Goal: Task Accomplishment & Management: Use online tool/utility

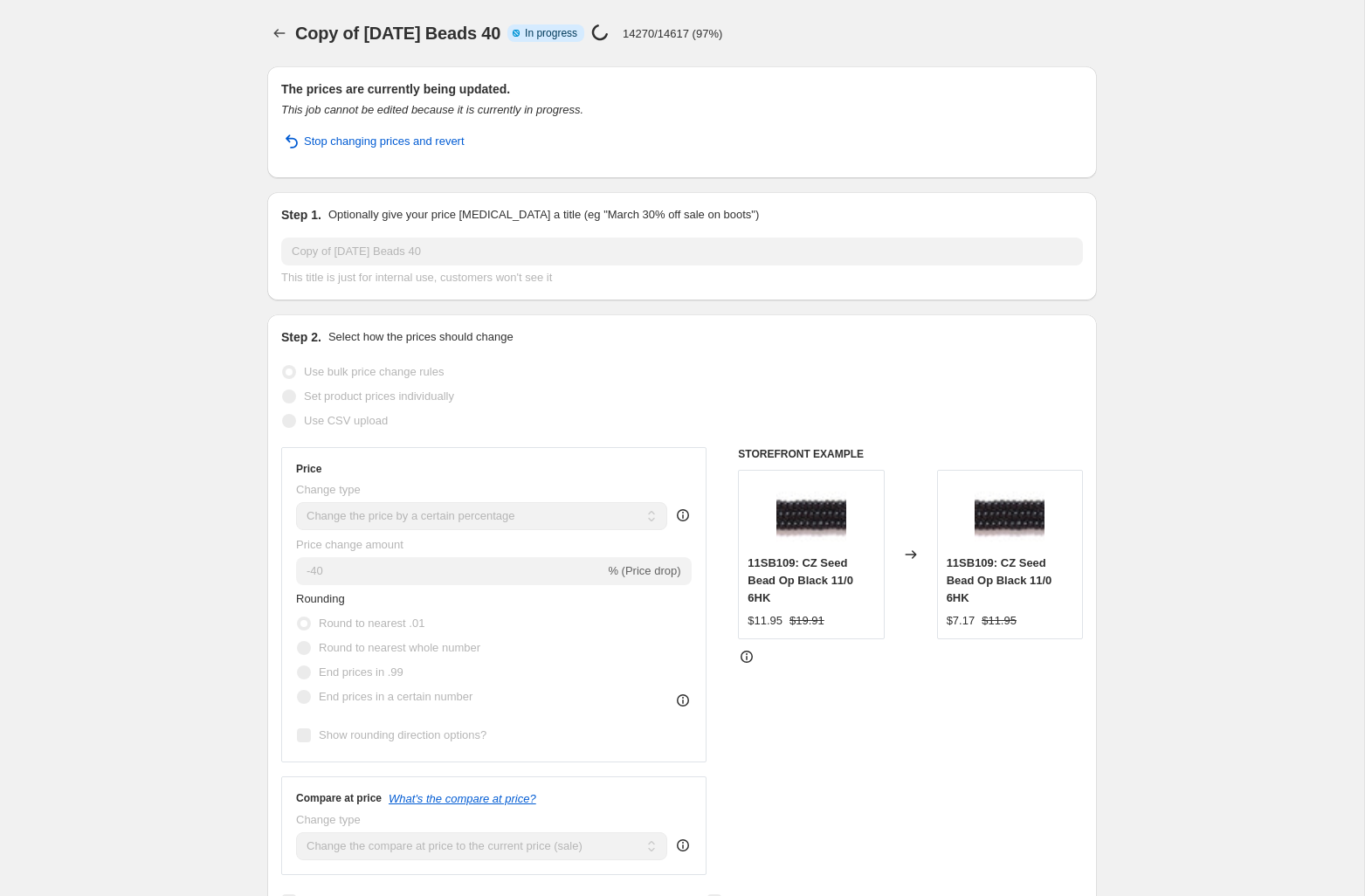
select select "percentage"
select select "tag"
select select "not_equal"
select select "tag"
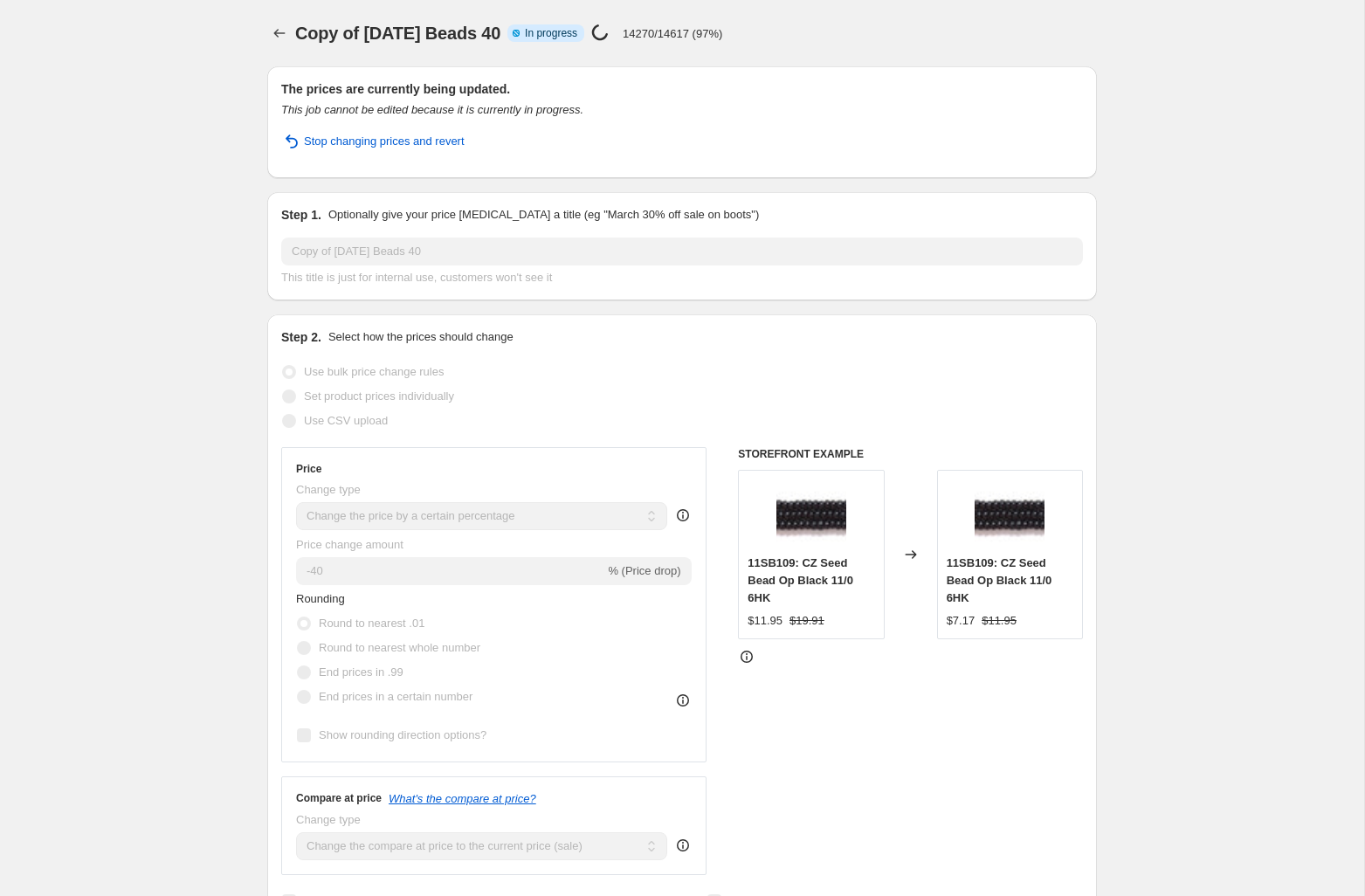
select select "not_equal"
select select "tag"
select select "not_equal"
select select "collection"
select select "not_equal"
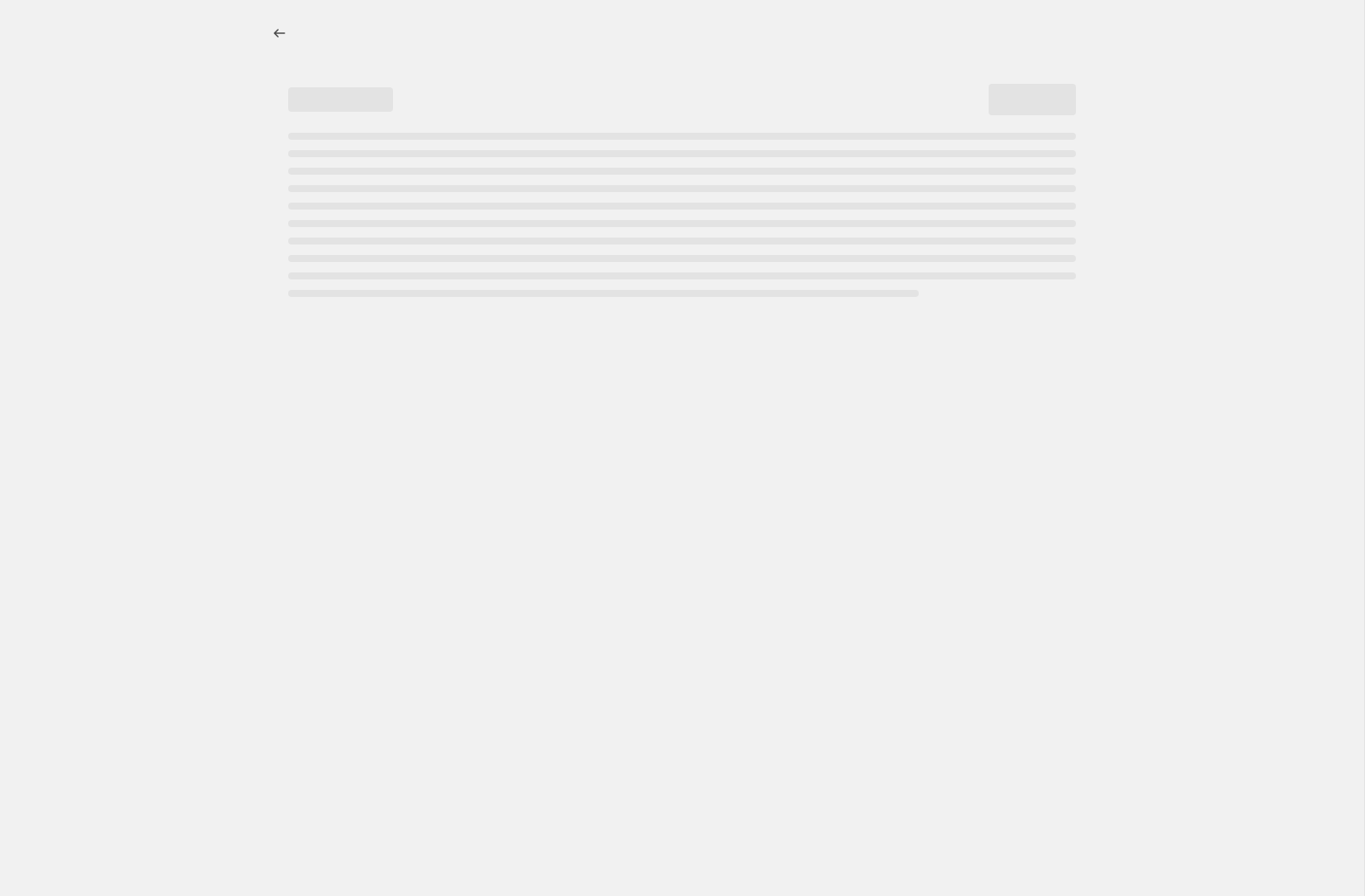
select select "percentage"
select select "not_equal"
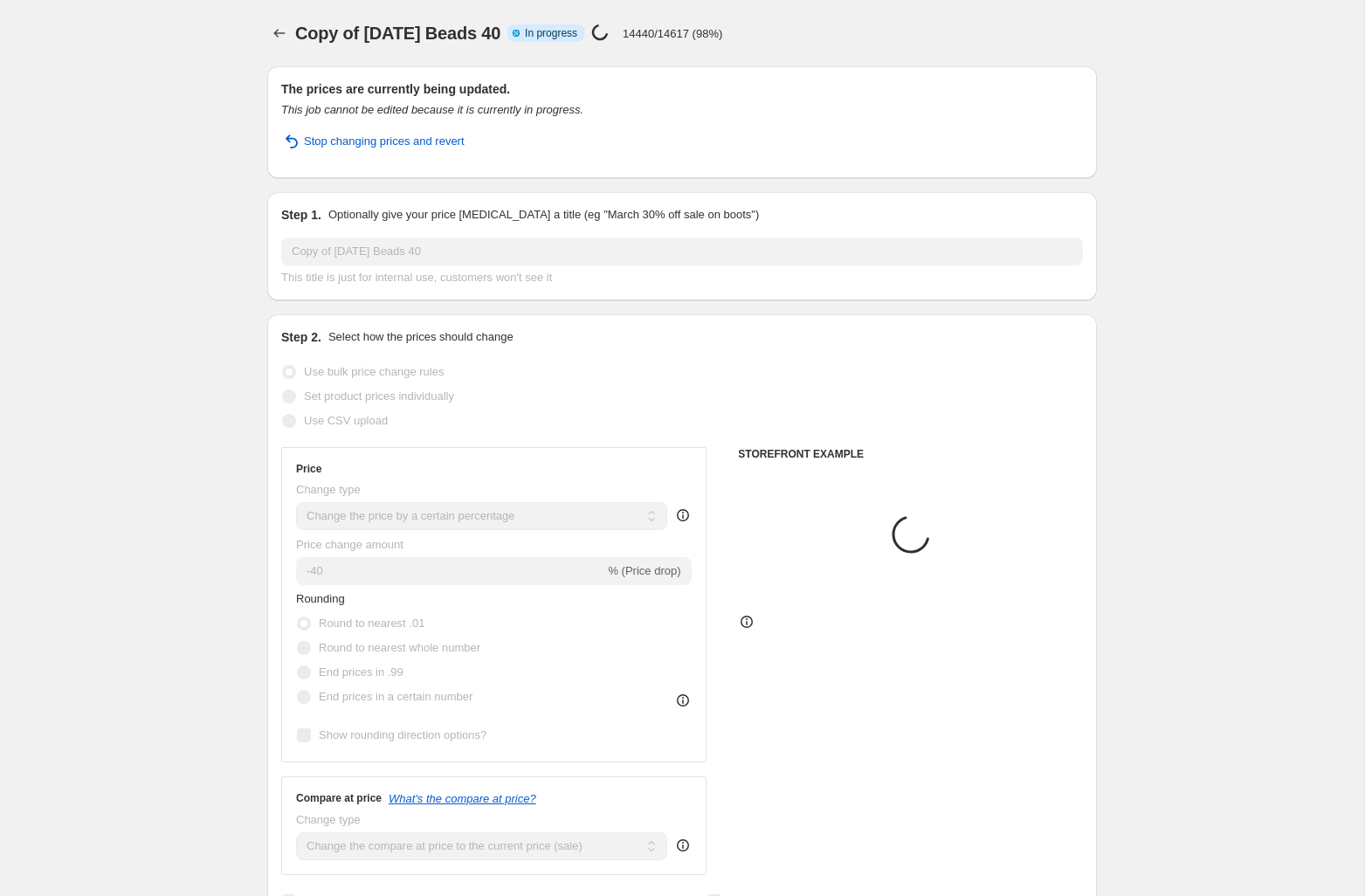
select select "collection"
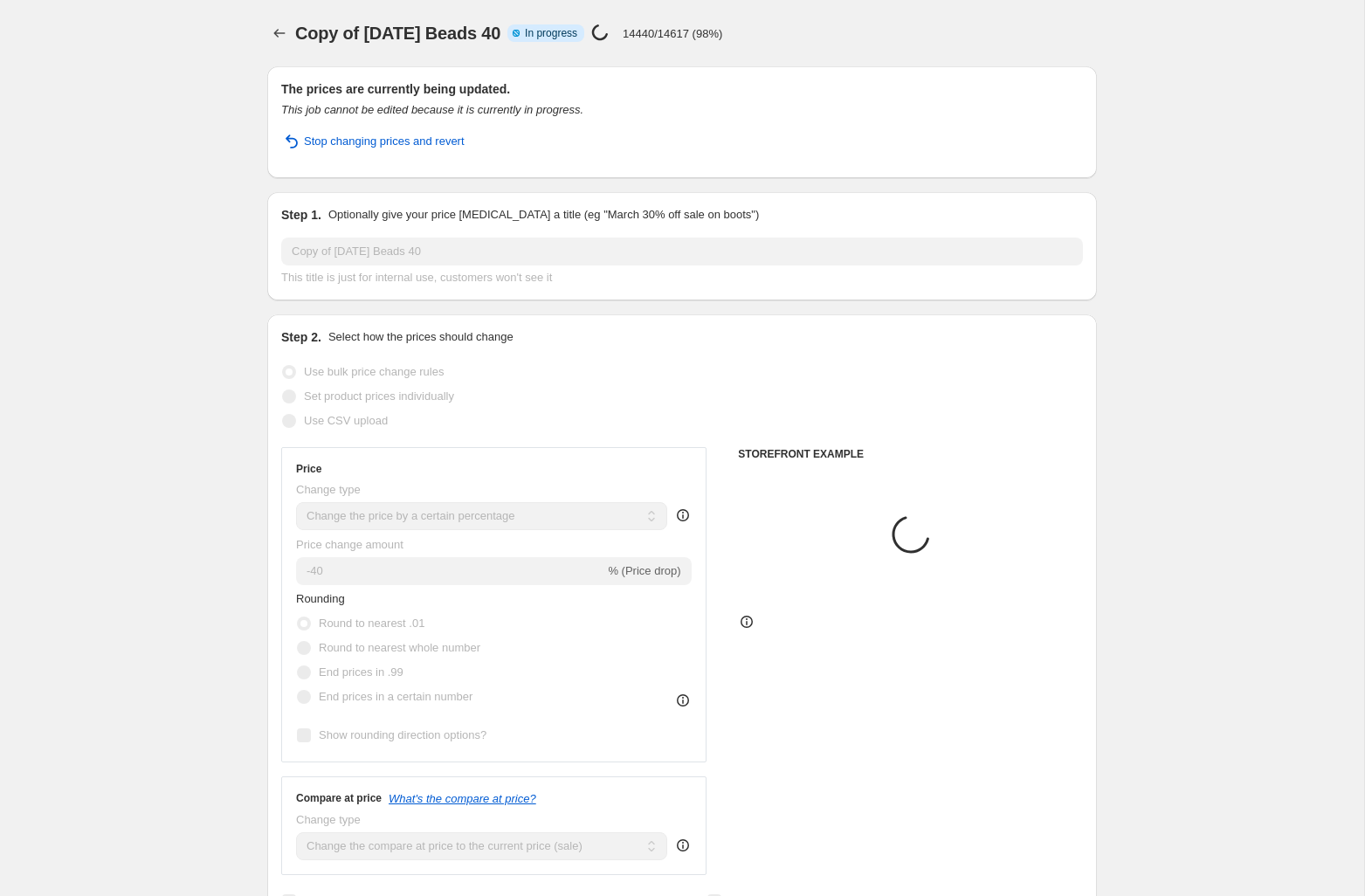
select select "tag"
